Goal: Information Seeking & Learning: Learn about a topic

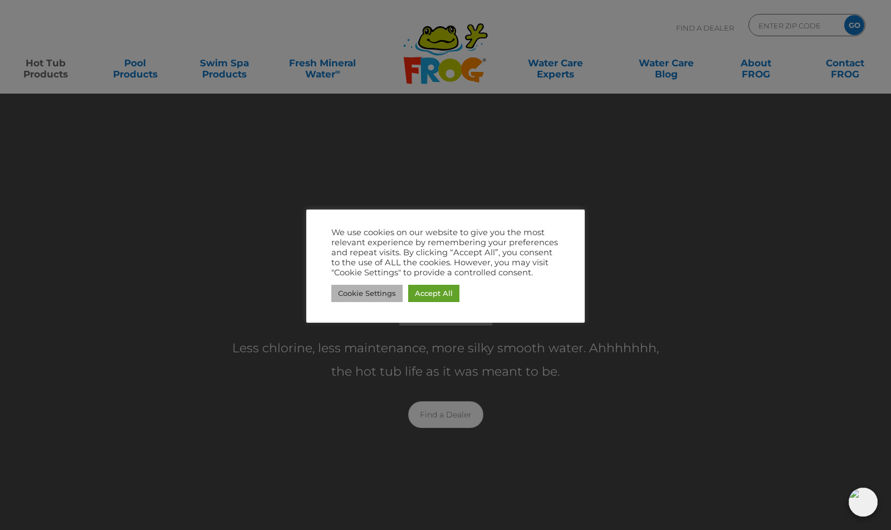
click at [380, 293] on link "Cookie Settings" at bounding box center [366, 293] width 71 height 17
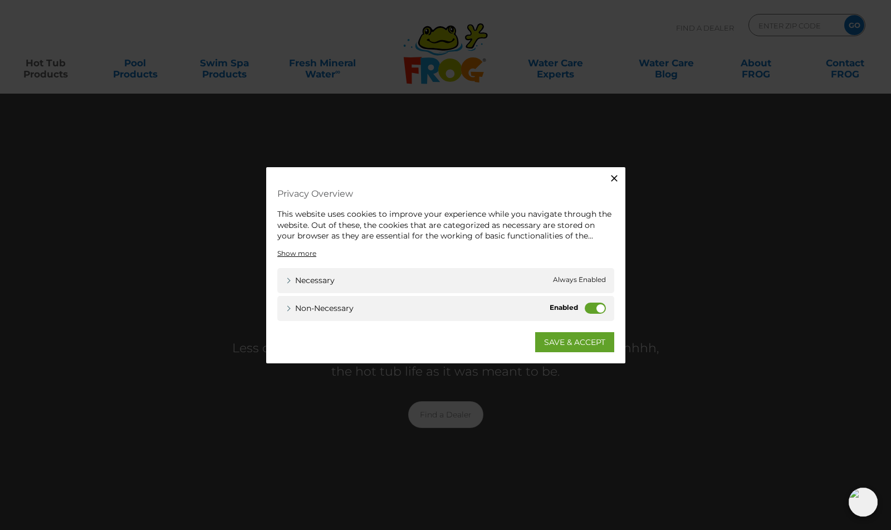
click at [591, 306] on label "Non-necessary" at bounding box center [595, 307] width 21 height 11
click at [0, 0] on input "Non-necessary" at bounding box center [0, 0] width 0 height 0
click at [584, 340] on link "SAVE & ACCEPT" at bounding box center [574, 341] width 79 height 20
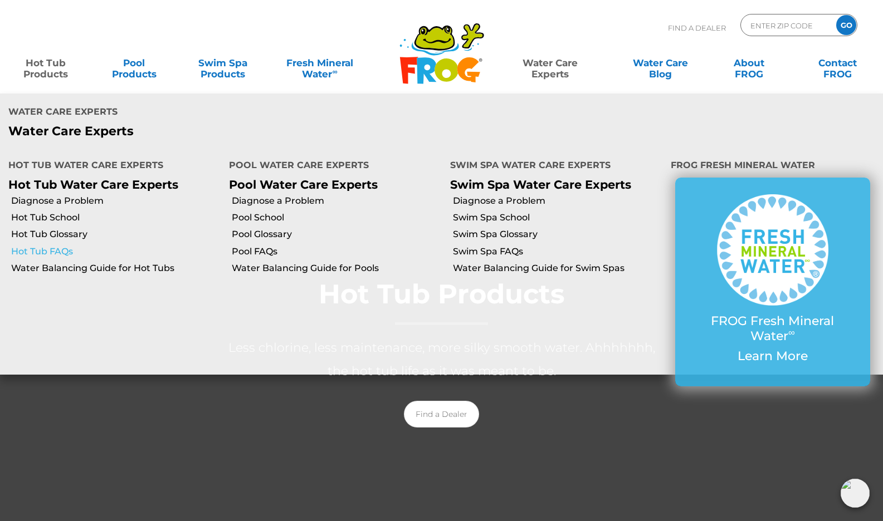
click at [51, 246] on link "Hot Tub FAQs" at bounding box center [115, 252] width 209 height 12
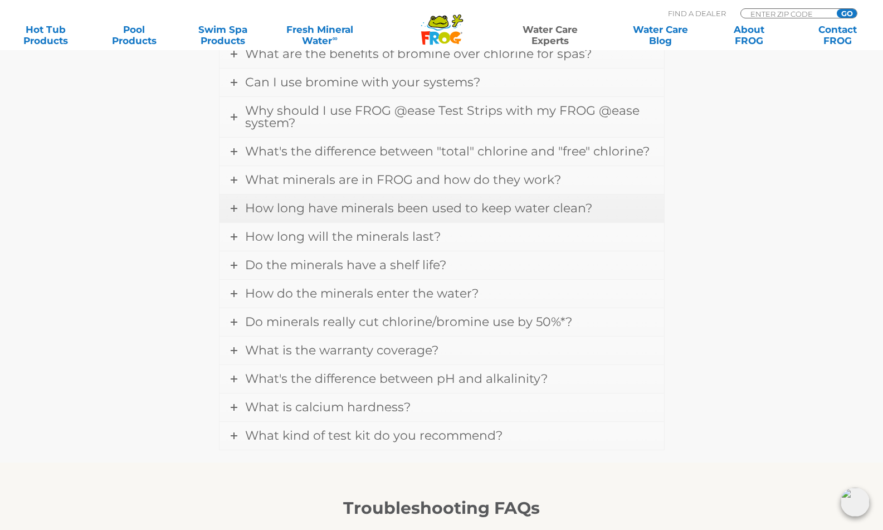
scroll to position [501, 0]
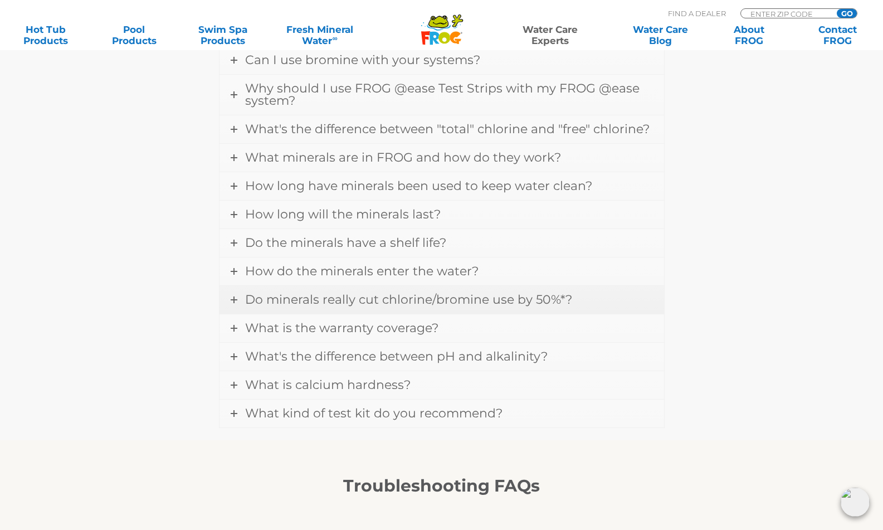
click at [463, 298] on span "Do minerals really cut chlorine/bromine use by 50%*?" at bounding box center [408, 299] width 327 height 15
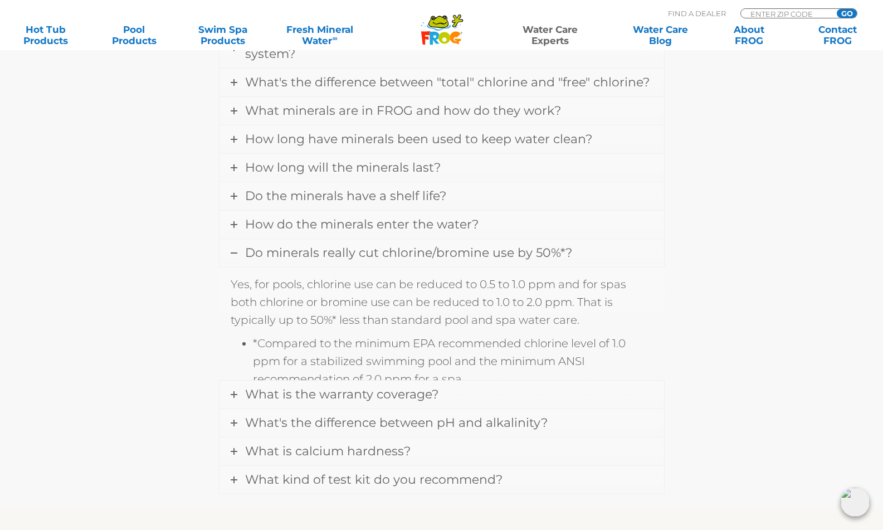
scroll to position [472, 0]
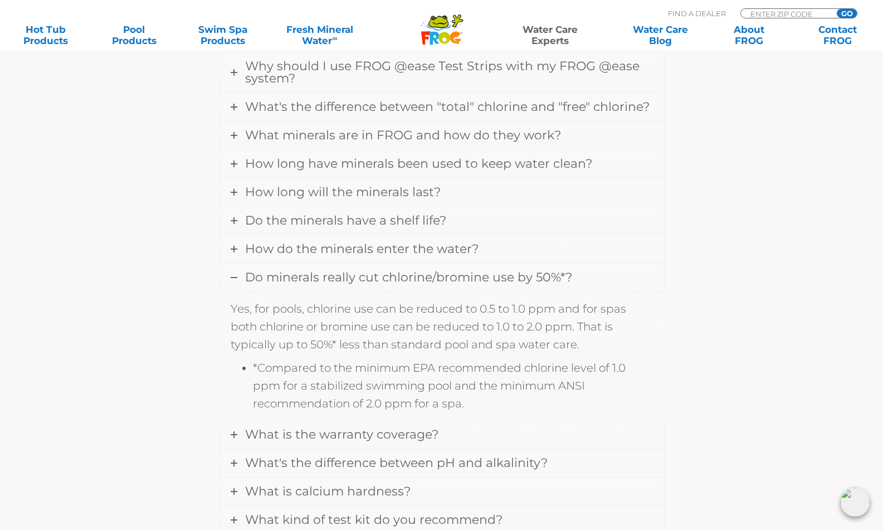
scroll to position [501, 0]
